Goal: Find specific page/section: Find specific page/section

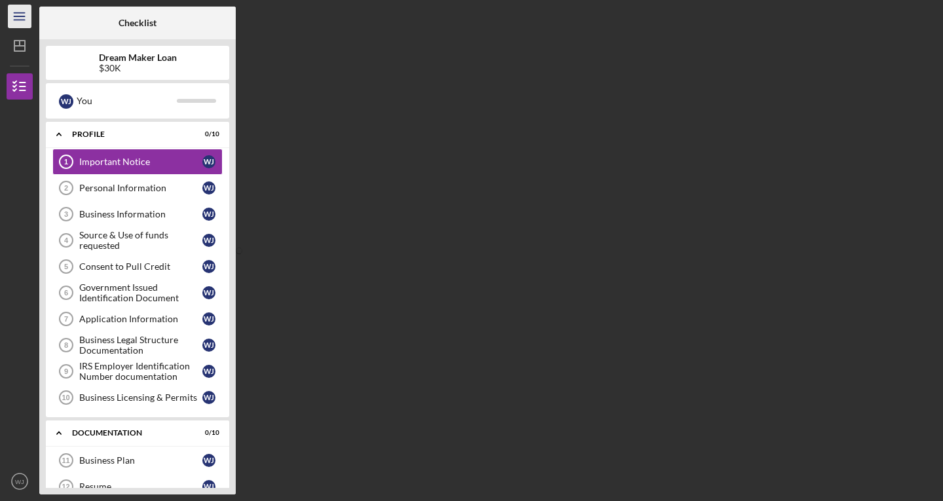
click at [18, 16] on line "button" at bounding box center [19, 16] width 10 height 0
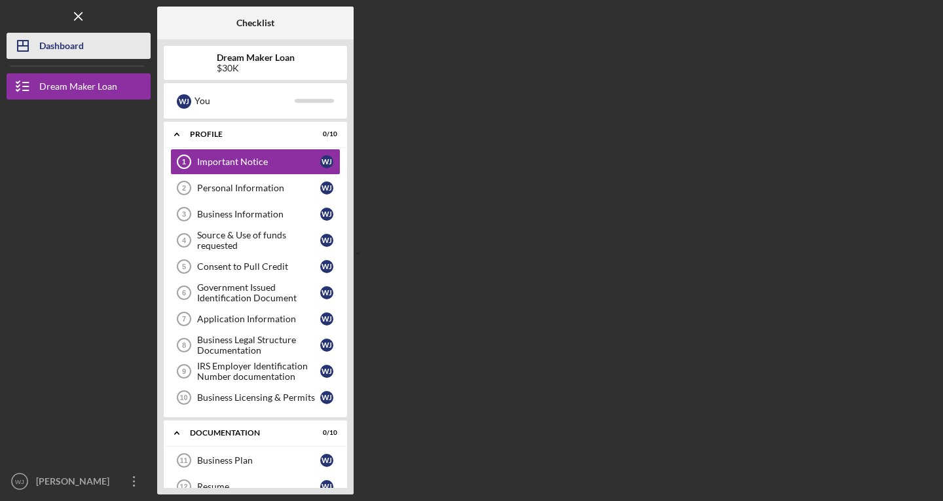
click at [52, 41] on div "Dashboard" at bounding box center [61, 47] width 45 height 29
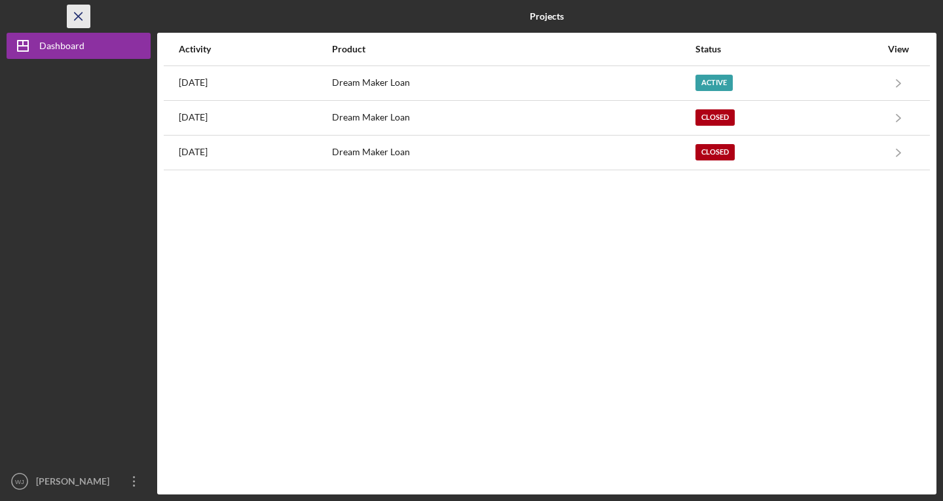
click at [81, 16] on icon "Icon/Menu Close" at bounding box center [78, 16] width 29 height 29
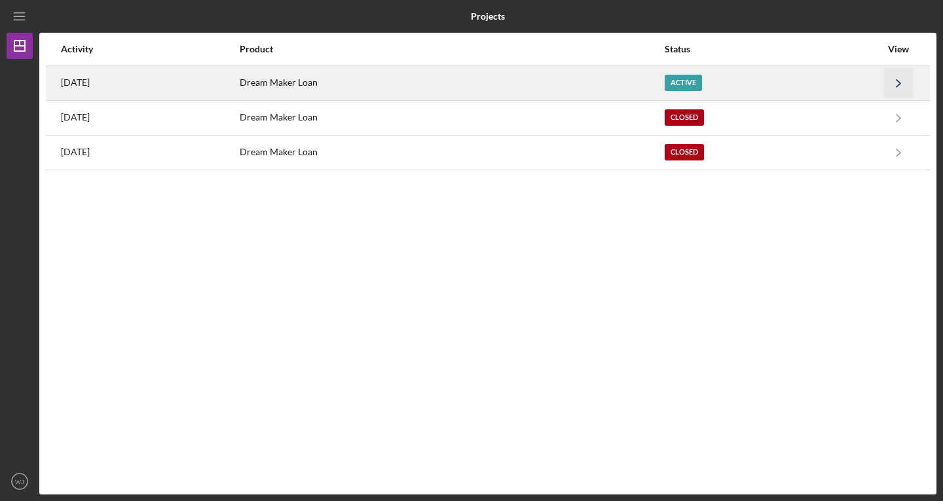
click at [906, 81] on icon "Icon/Navigate" at bounding box center [898, 82] width 29 height 29
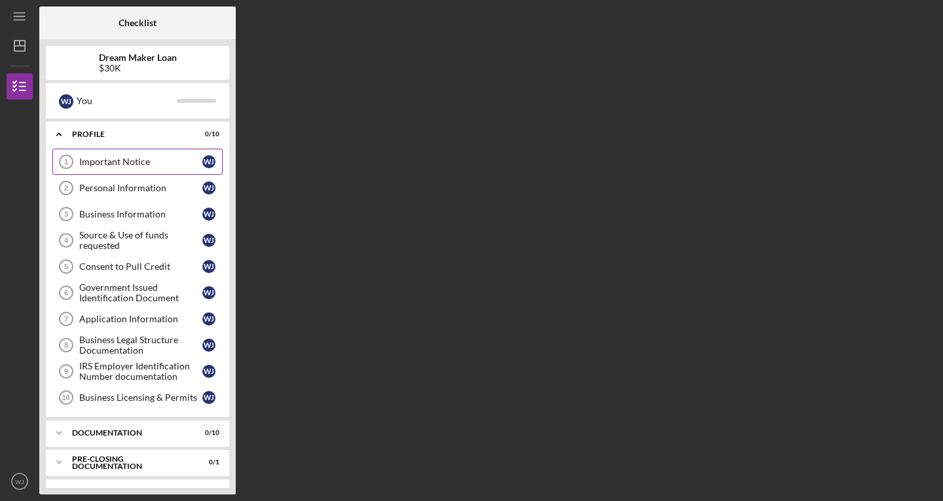
click at [152, 161] on div "Important Notice" at bounding box center [140, 162] width 123 height 10
